Goal: Task Accomplishment & Management: Manage account settings

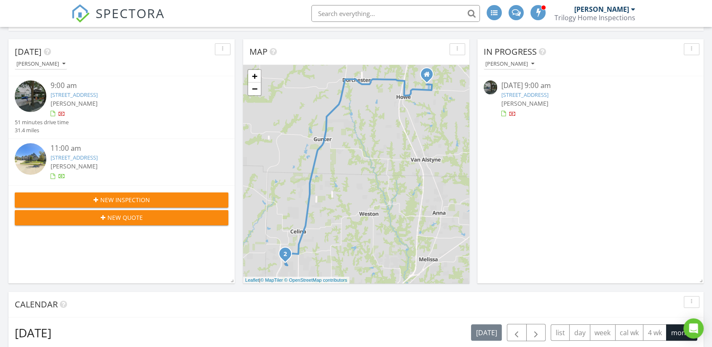
scroll to position [94, 0]
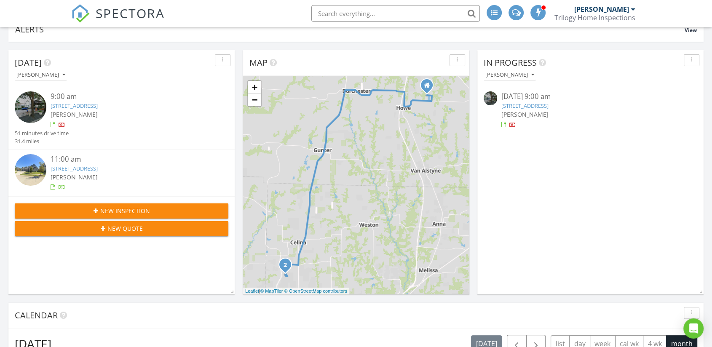
click at [98, 104] on link "[STREET_ADDRESS]" at bounding box center [74, 106] width 47 height 8
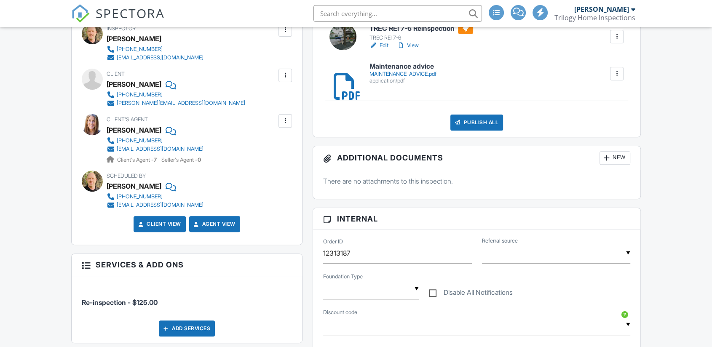
scroll to position [281, 0]
click at [381, 46] on link "Edit" at bounding box center [378, 45] width 19 height 8
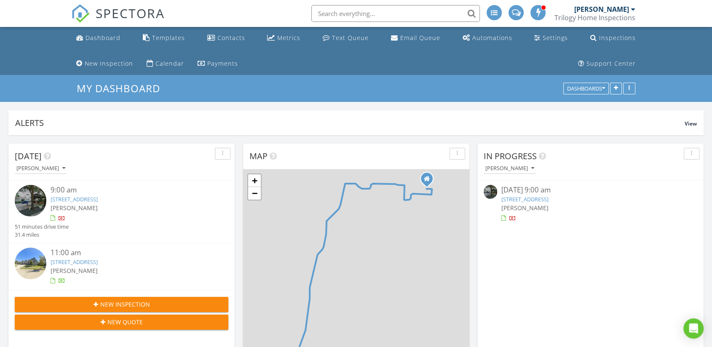
scroll to position [160, 695]
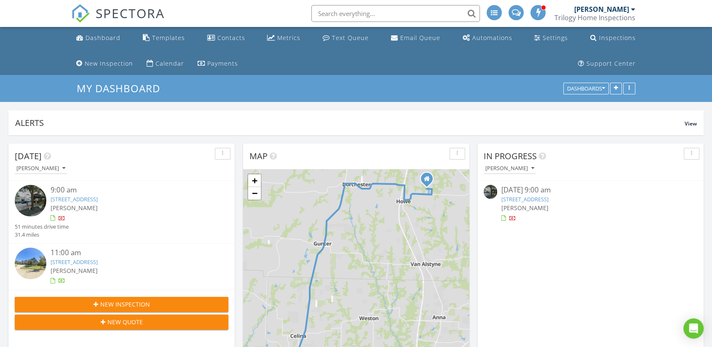
click at [67, 196] on link "[STREET_ADDRESS]" at bounding box center [74, 199] width 47 height 8
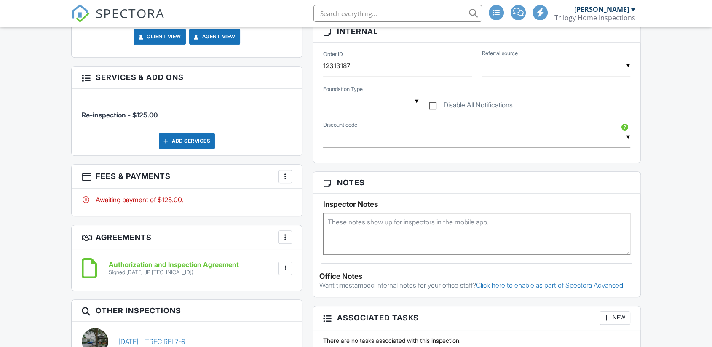
click at [283, 179] on div at bounding box center [285, 176] width 8 height 8
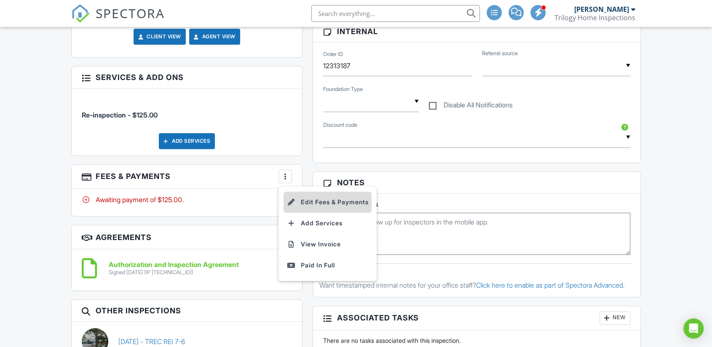
click at [323, 196] on li "Edit Fees & Payments" at bounding box center [327, 202] width 88 height 21
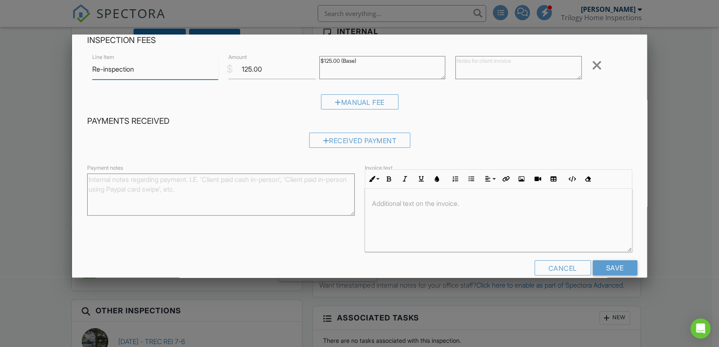
scroll to position [56, 0]
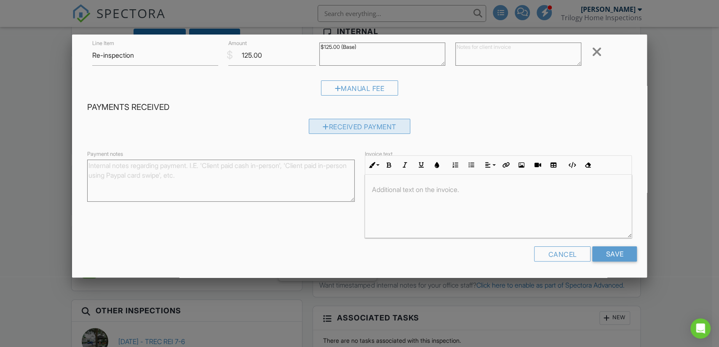
click at [340, 126] on div "Received Payment" at bounding box center [360, 126] width 102 height 15
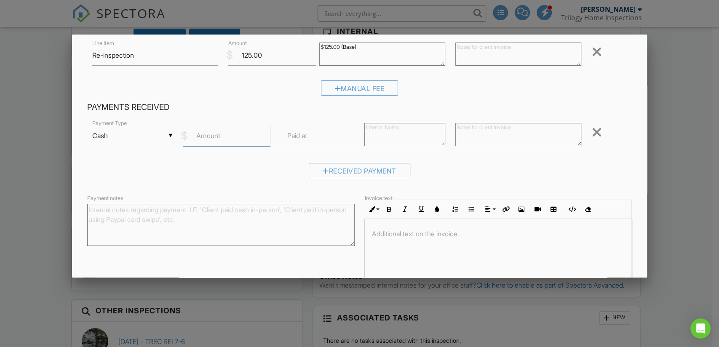
click at [213, 142] on input "Amount" at bounding box center [227, 136] width 88 height 21
type input "2"
type input "125.00"
click at [310, 139] on input "text" at bounding box center [314, 136] width 81 height 21
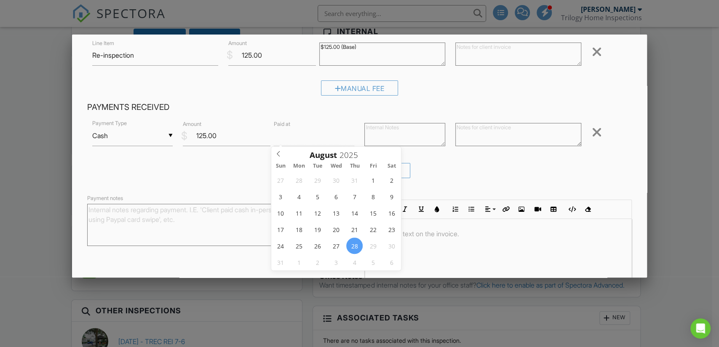
type input "09"
type input "08/28/2025 9:00 AM"
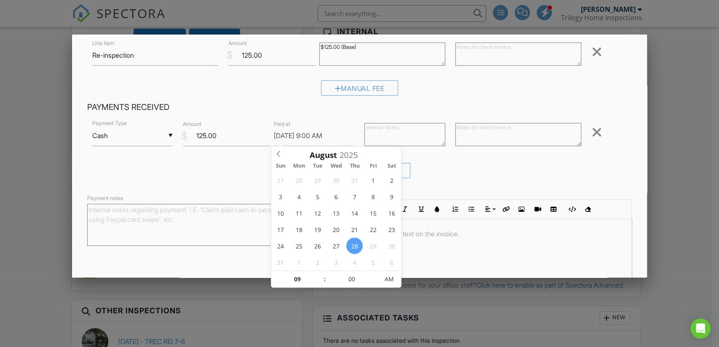
click at [381, 131] on textarea at bounding box center [404, 134] width 81 height 23
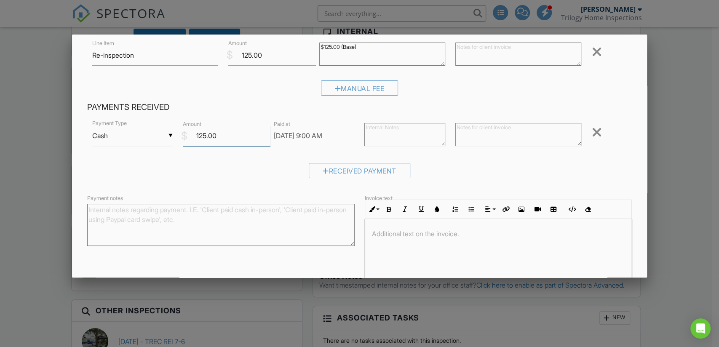
click at [190, 132] on input "125.00" at bounding box center [227, 136] width 88 height 21
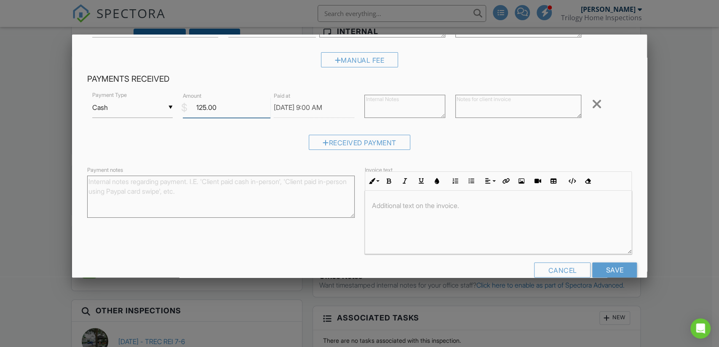
scroll to position [100, 0]
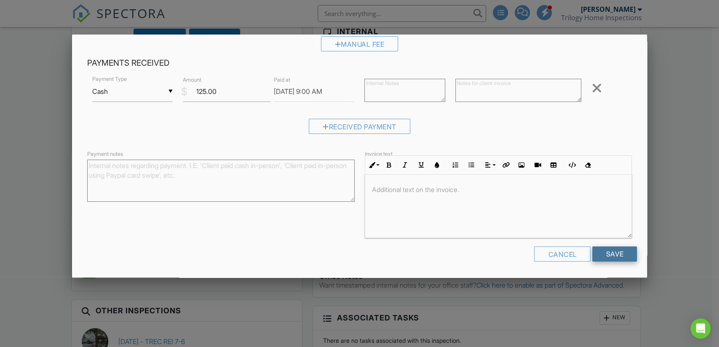
click at [611, 253] on input "Save" at bounding box center [614, 253] width 45 height 15
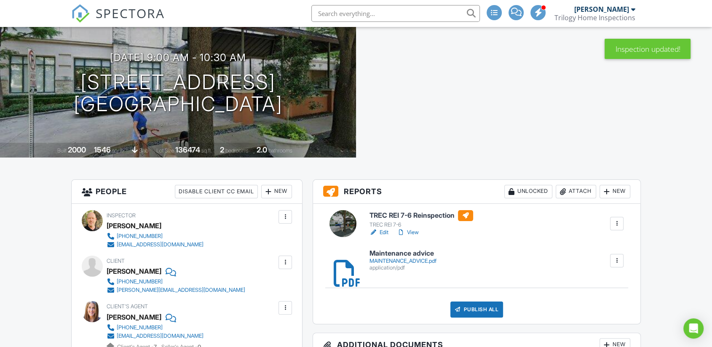
click at [374, 231] on div at bounding box center [373, 232] width 8 height 8
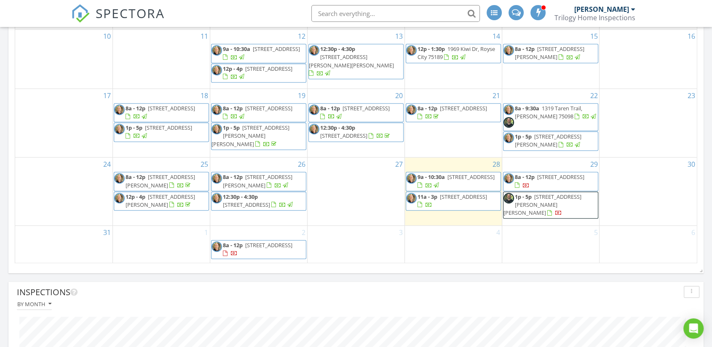
scroll to position [562, 0]
